Goal: Information Seeking & Learning: Check status

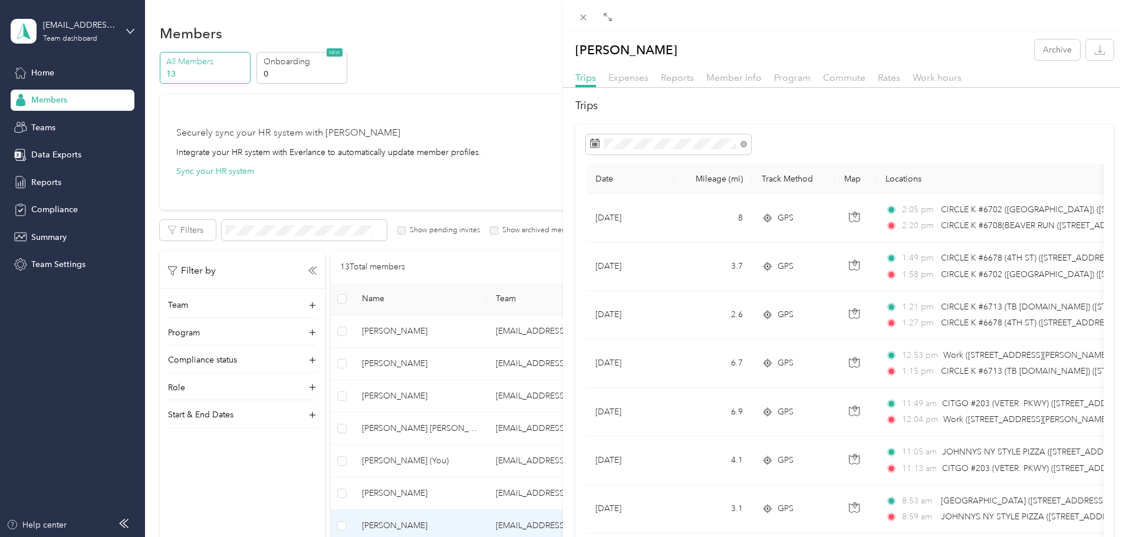
scroll to position [236, 0]
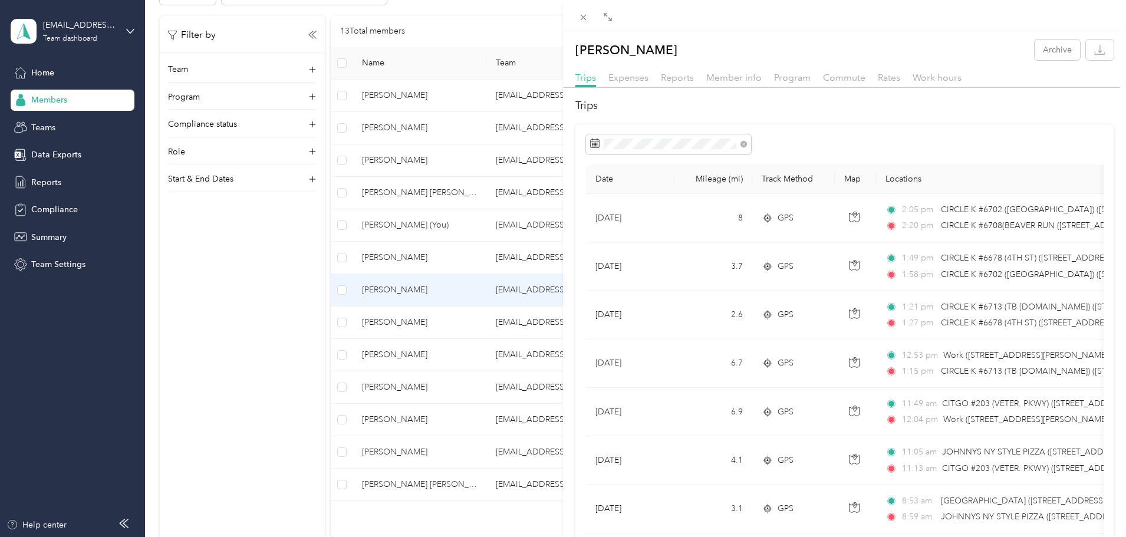
click at [503, 270] on div "[PERSON_NAME] Archive Trips Expenses Reports Member info Program Commute Rates …" at bounding box center [563, 268] width 1126 height 537
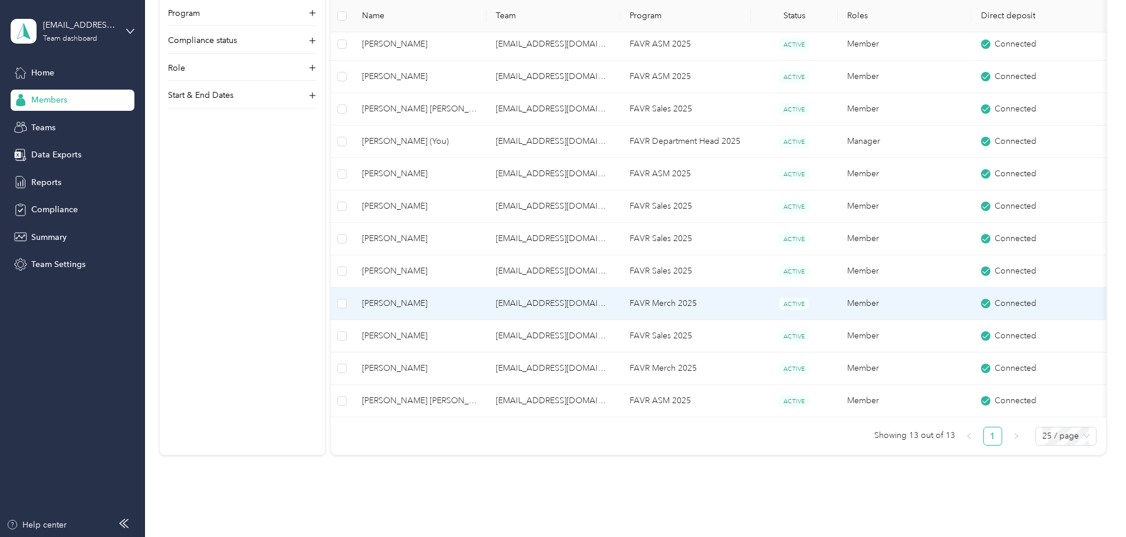
scroll to position [261, 0]
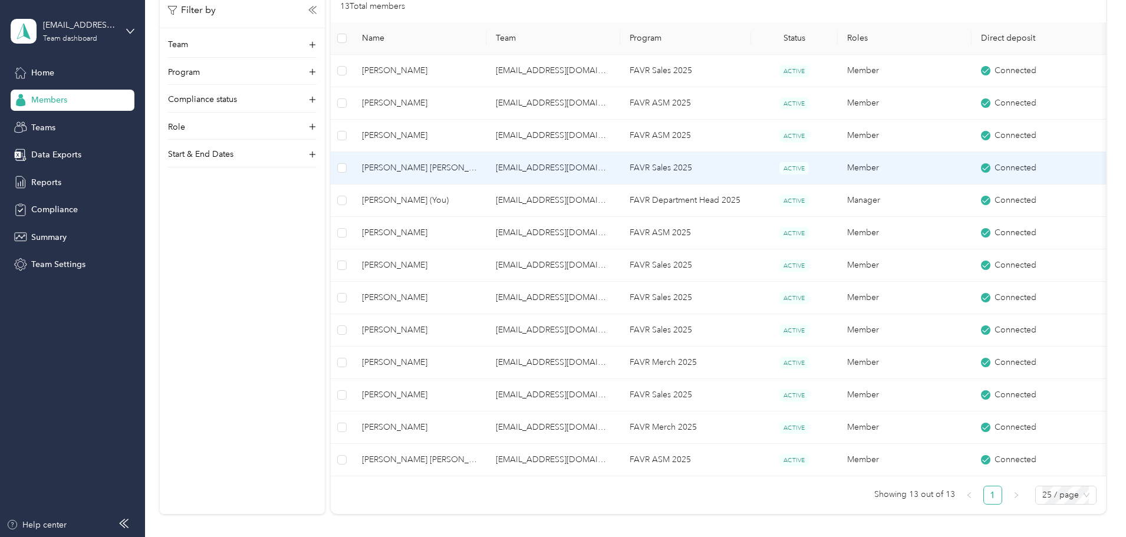
click at [477, 172] on span "[PERSON_NAME] [PERSON_NAME]" at bounding box center [419, 168] width 115 height 13
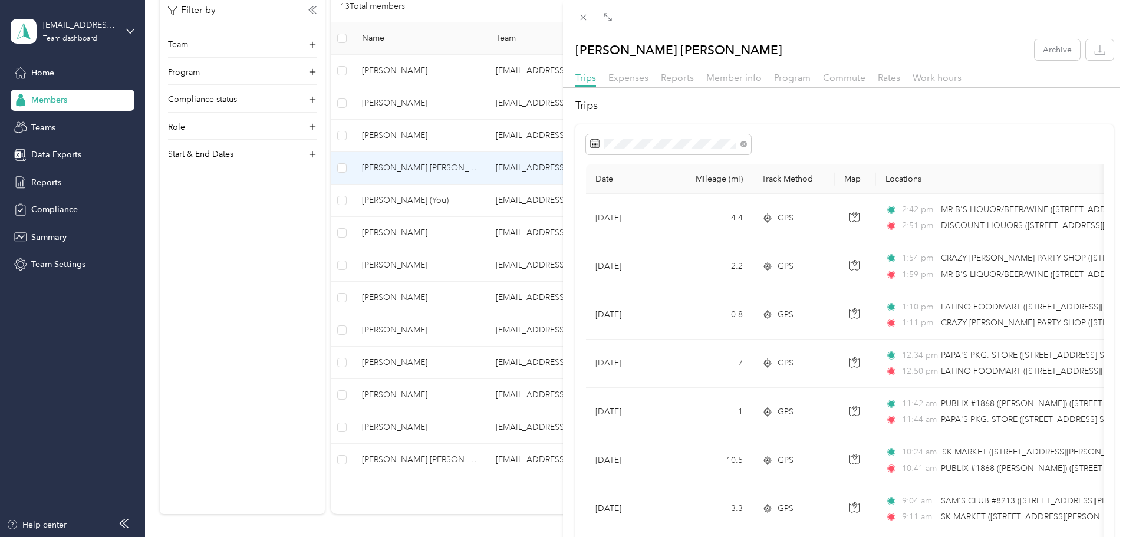
click at [500, 296] on div "[PERSON_NAME] [PERSON_NAME] Archive Trips Expenses Reports Member info Program …" at bounding box center [563, 268] width 1126 height 537
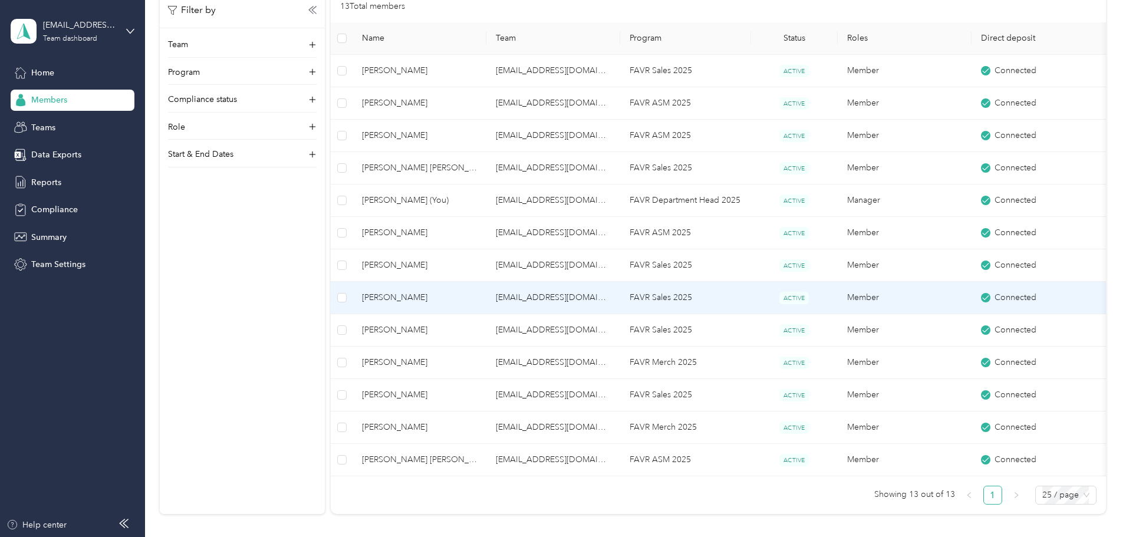
click at [477, 296] on span "[PERSON_NAME]" at bounding box center [419, 297] width 115 height 13
